Goal: Find specific page/section: Find specific page/section

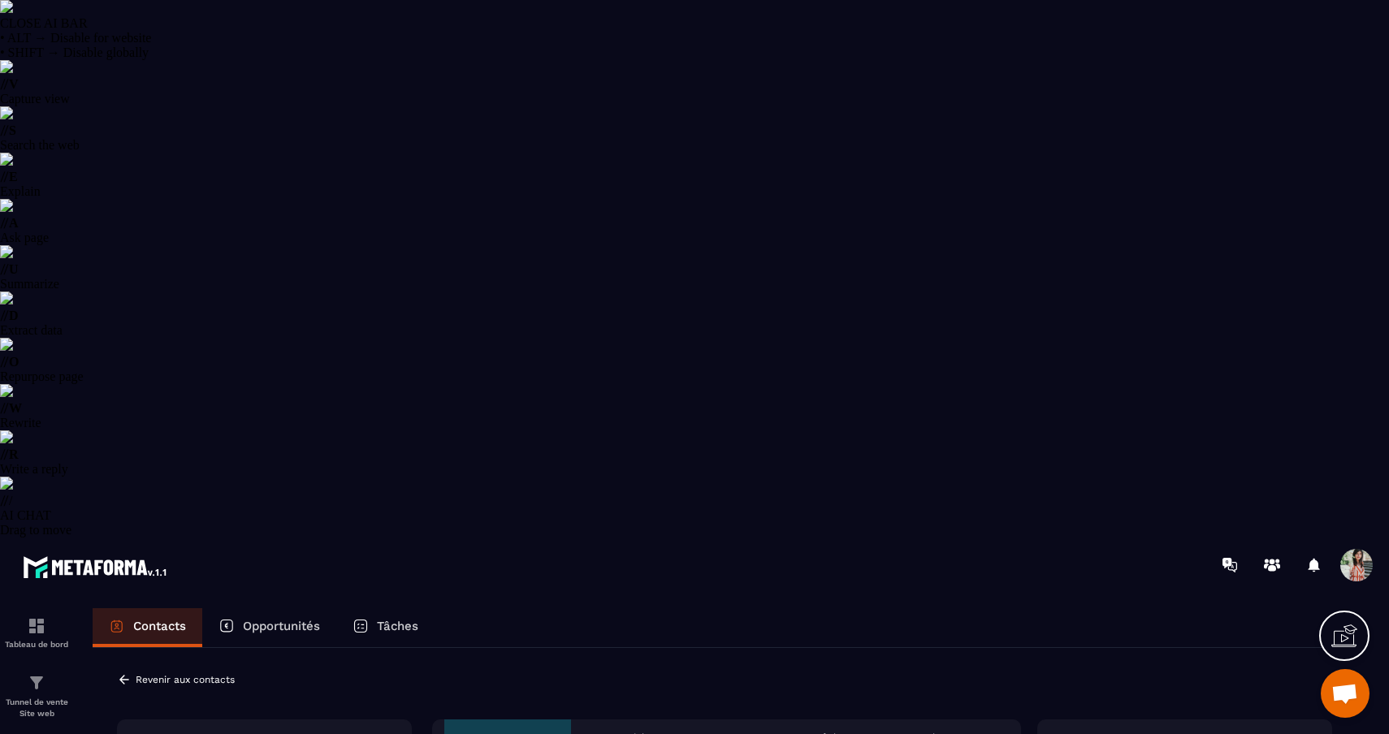
select select "******"
click at [158, 674] on p "Revenir aux contacts" at bounding box center [185, 679] width 99 height 11
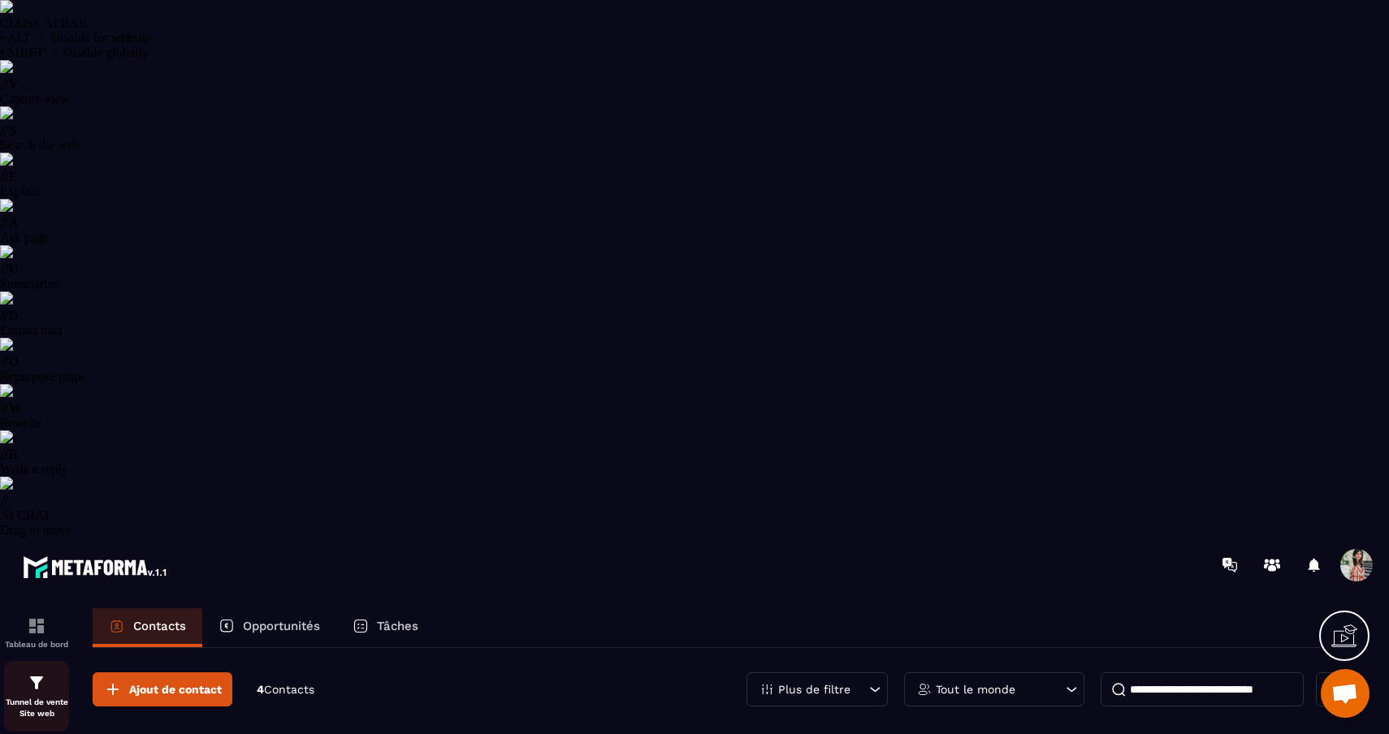
click at [32, 673] on img at bounding box center [36, 682] width 19 height 19
